Goal: Check status: Check status

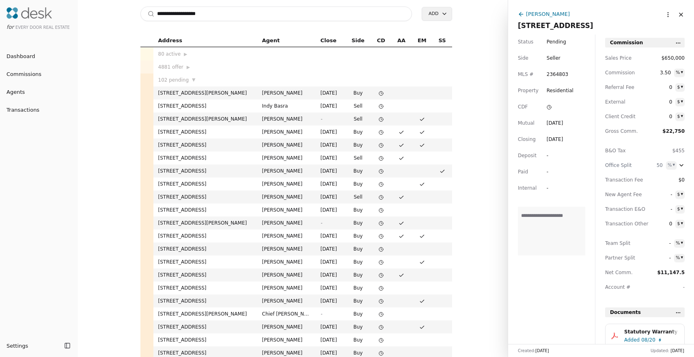
scroll to position [117, 0]
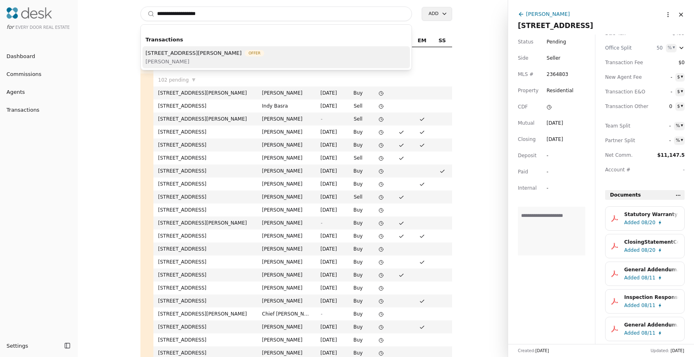
type input "**********"
click at [285, 63] on div "[STREET_ADDRESS][PERSON_NAME] Offer [PERSON_NAME]" at bounding box center [277, 57] width 268 height 22
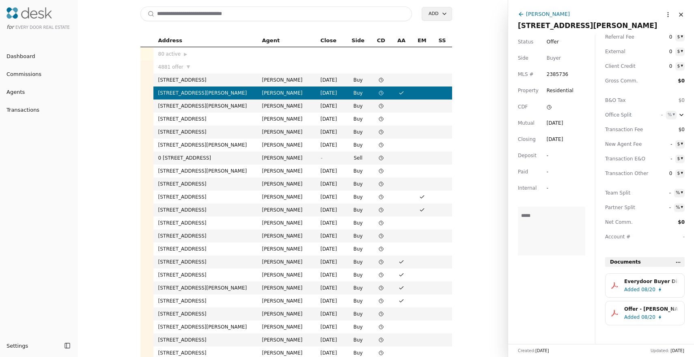
scroll to position [51, 0]
click at [636, 281] on div "Everydoor Buyer Disclosures.pdf" at bounding box center [652, 281] width 54 height 8
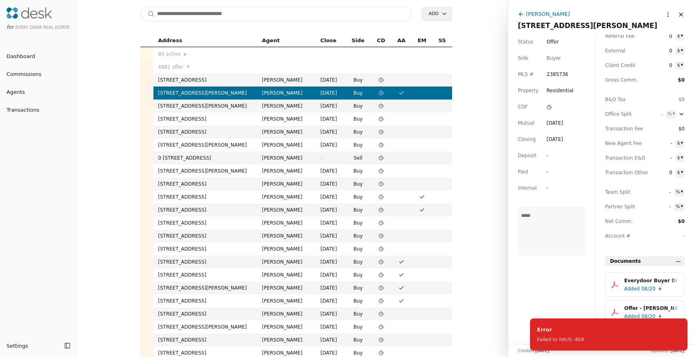
click at [642, 283] on div "Everydoor Buyer Disclosures.pdf" at bounding box center [652, 281] width 54 height 8
click at [574, 291] on div "Status Offer Side Buyer MLS # 2385736 Property Residential CDF Mutual [DATE] Cl…" at bounding box center [551, 189] width 87 height 309
click at [644, 309] on div "Offer - [PERSON_NAME] - [DATE].pdf" at bounding box center [652, 308] width 54 height 8
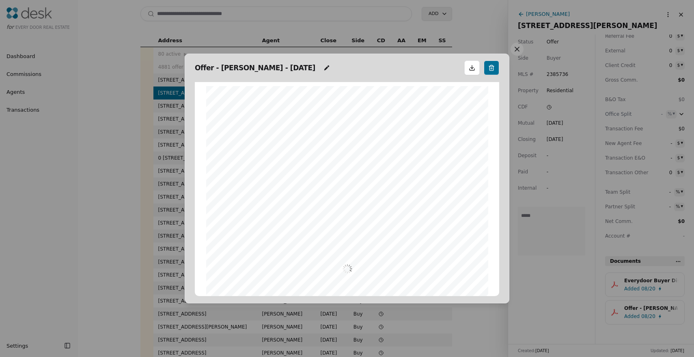
scroll to position [4, 0]
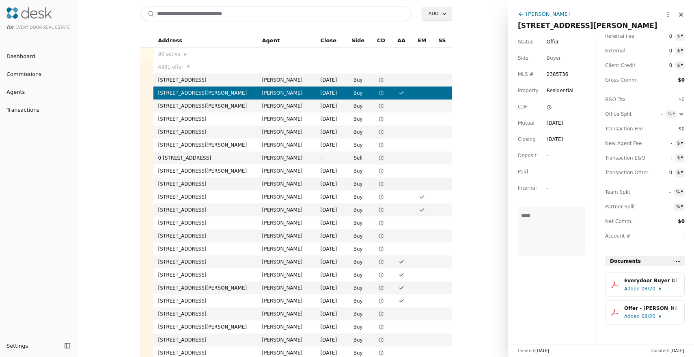
click at [633, 278] on div "Everydoor Buyer Disclosures.pdf" at bounding box center [652, 281] width 54 height 8
click at [638, 285] on span "Added" at bounding box center [632, 289] width 15 height 8
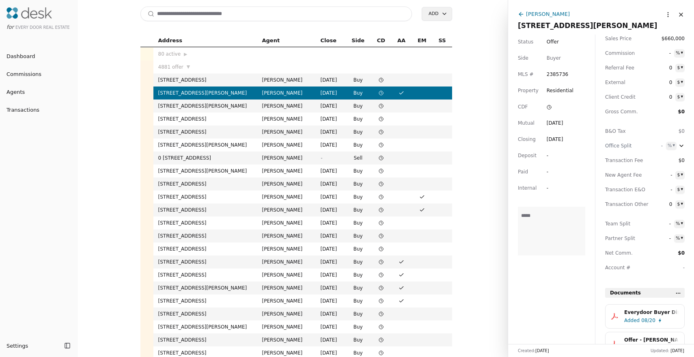
scroll to position [0, 0]
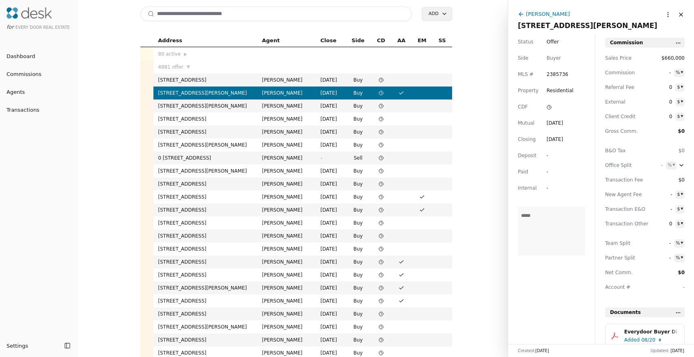
click at [326, 15] on input at bounding box center [277, 13] width 272 height 15
paste input "**********"
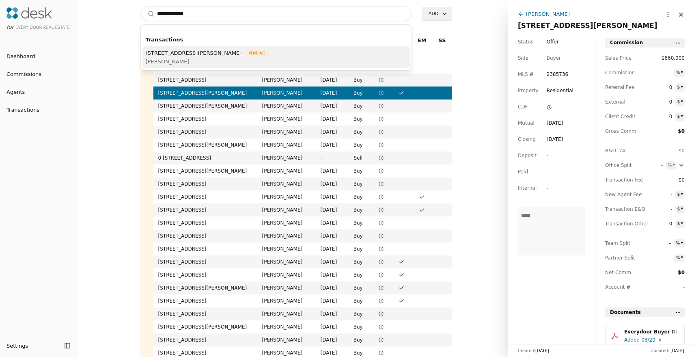
type input "**********"
click at [316, 63] on div "[STREET_ADDRESS][PERSON_NAME] Pending [PERSON_NAME]" at bounding box center [277, 57] width 268 height 22
